Goal: Transaction & Acquisition: Purchase product/service

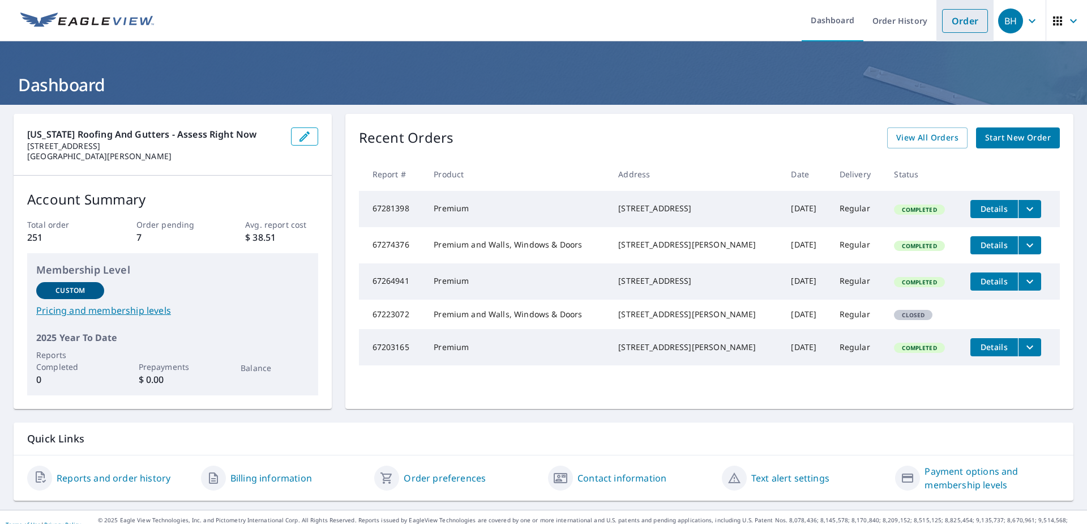
click at [954, 19] on link "Order" at bounding box center [965, 21] width 46 height 24
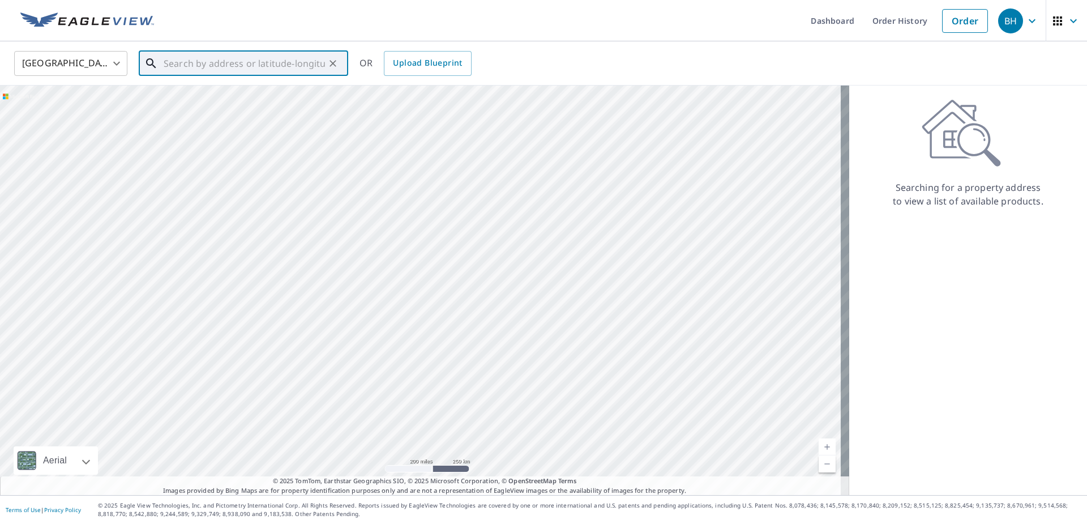
click at [182, 62] on input "text" at bounding box center [244, 64] width 161 height 32
click at [164, 61] on input "text" at bounding box center [244, 64] width 161 height 32
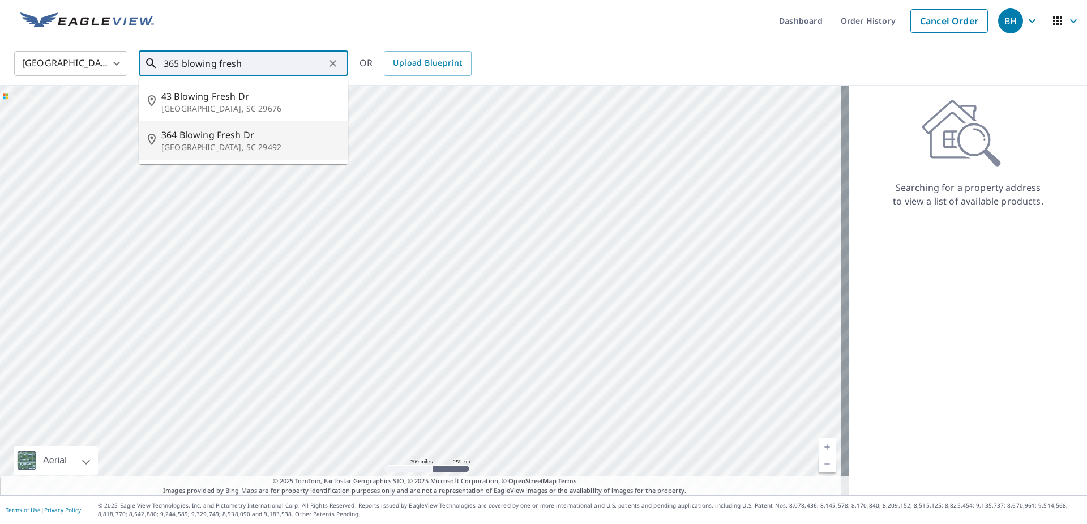
click at [194, 138] on span "364 Blowing Fresh Dr" at bounding box center [250, 135] width 178 height 14
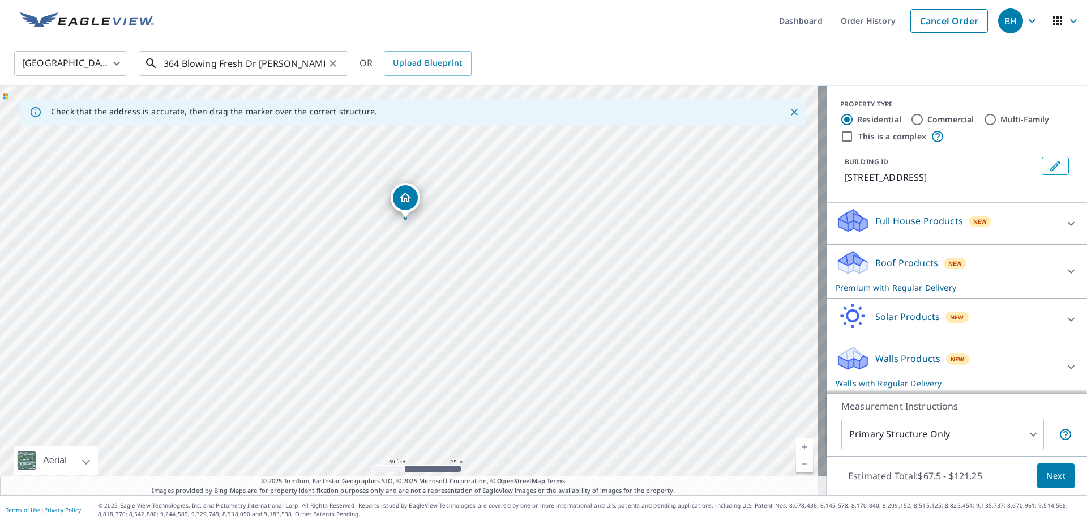
click at [179, 63] on input "364 Blowing Fresh Dr [PERSON_NAME], SC 29492" at bounding box center [244, 64] width 161 height 32
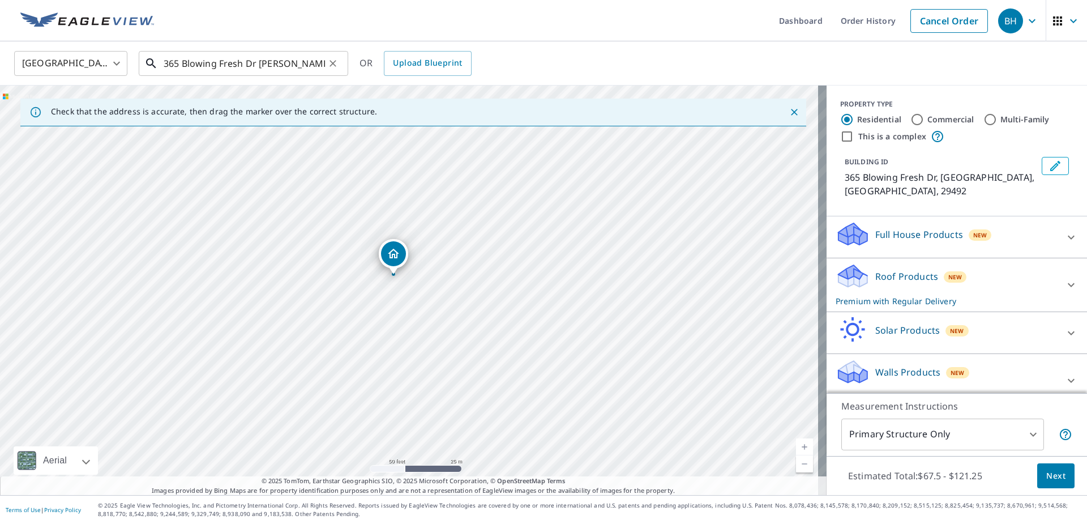
click at [312, 61] on input "365 Blowing Fresh Dr [PERSON_NAME], SC 29492" at bounding box center [244, 64] width 161 height 32
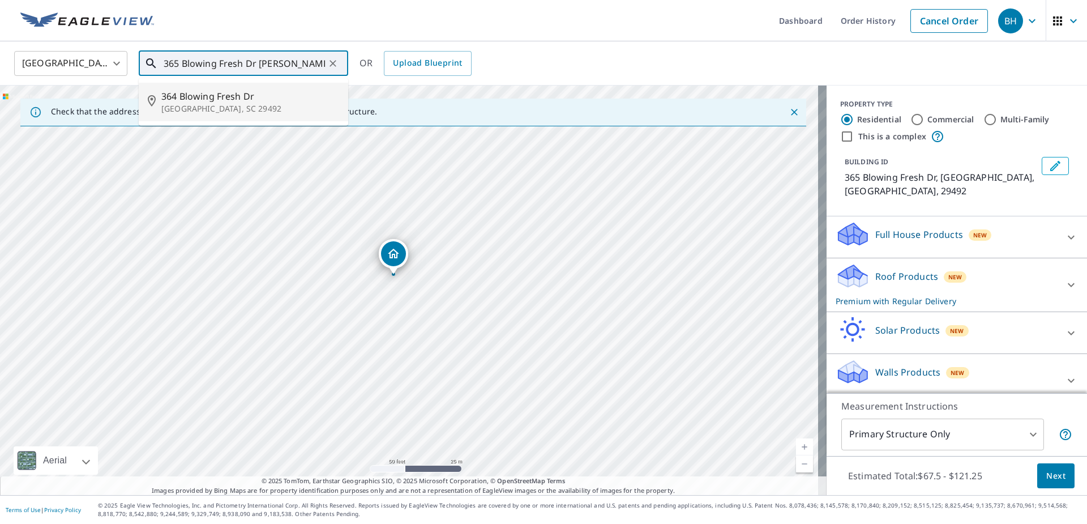
click at [191, 100] on span "364 Blowing Fresh Dr" at bounding box center [250, 96] width 178 height 14
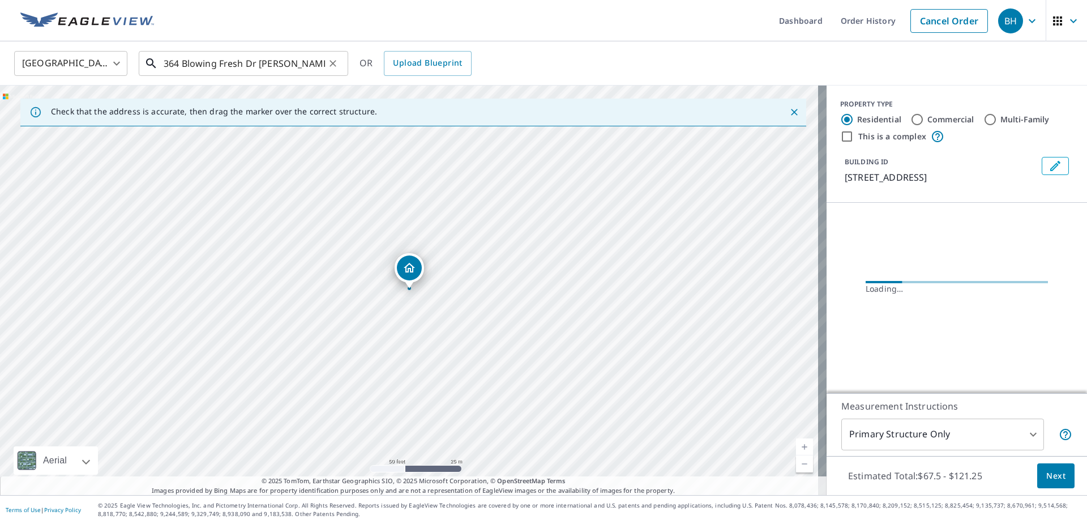
click at [181, 62] on input "364 Blowing Fresh Dr [PERSON_NAME], SC 29492" at bounding box center [244, 64] width 161 height 32
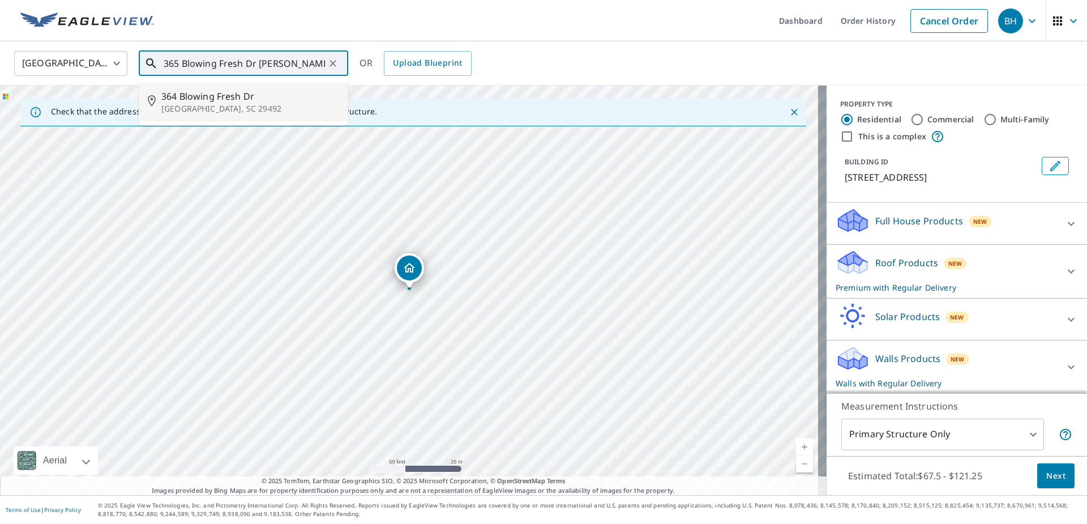
type input "365 Blowing Fresh Dr [PERSON_NAME], SC 29492"
